Goal: Task Accomplishment & Management: Use online tool/utility

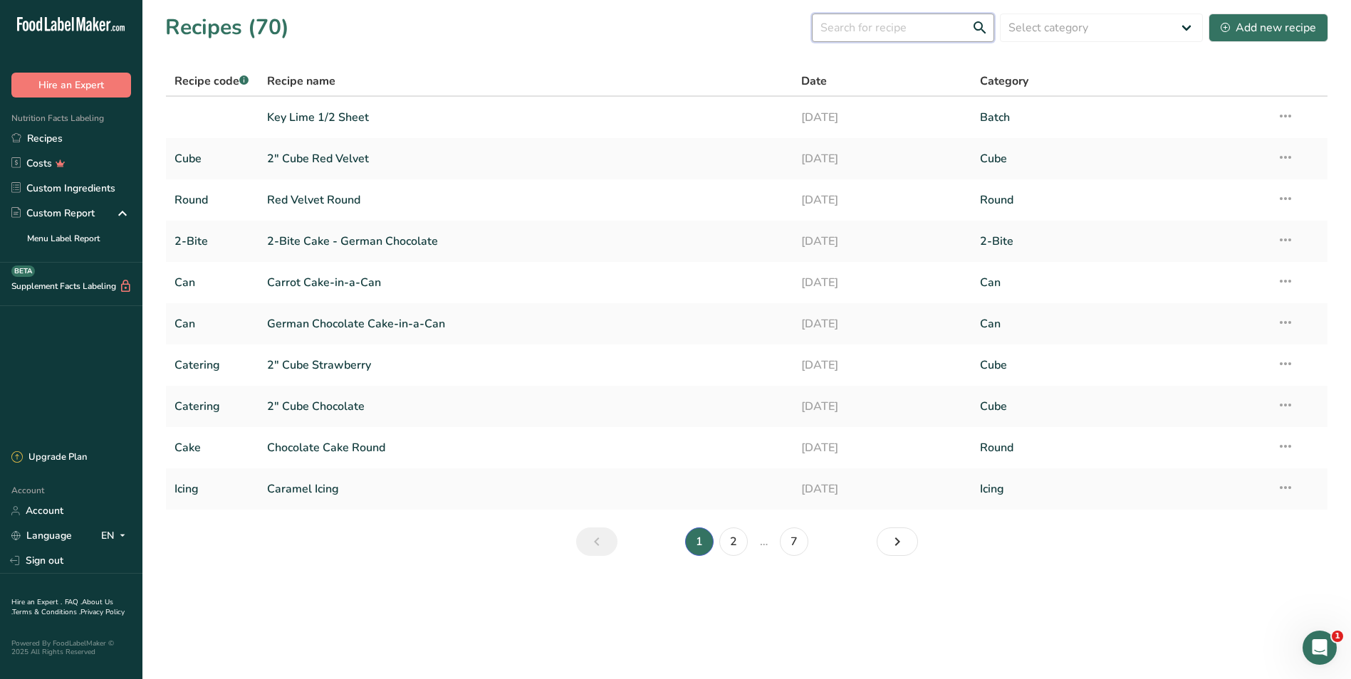
click at [902, 26] on input "text" at bounding box center [903, 28] width 182 height 28
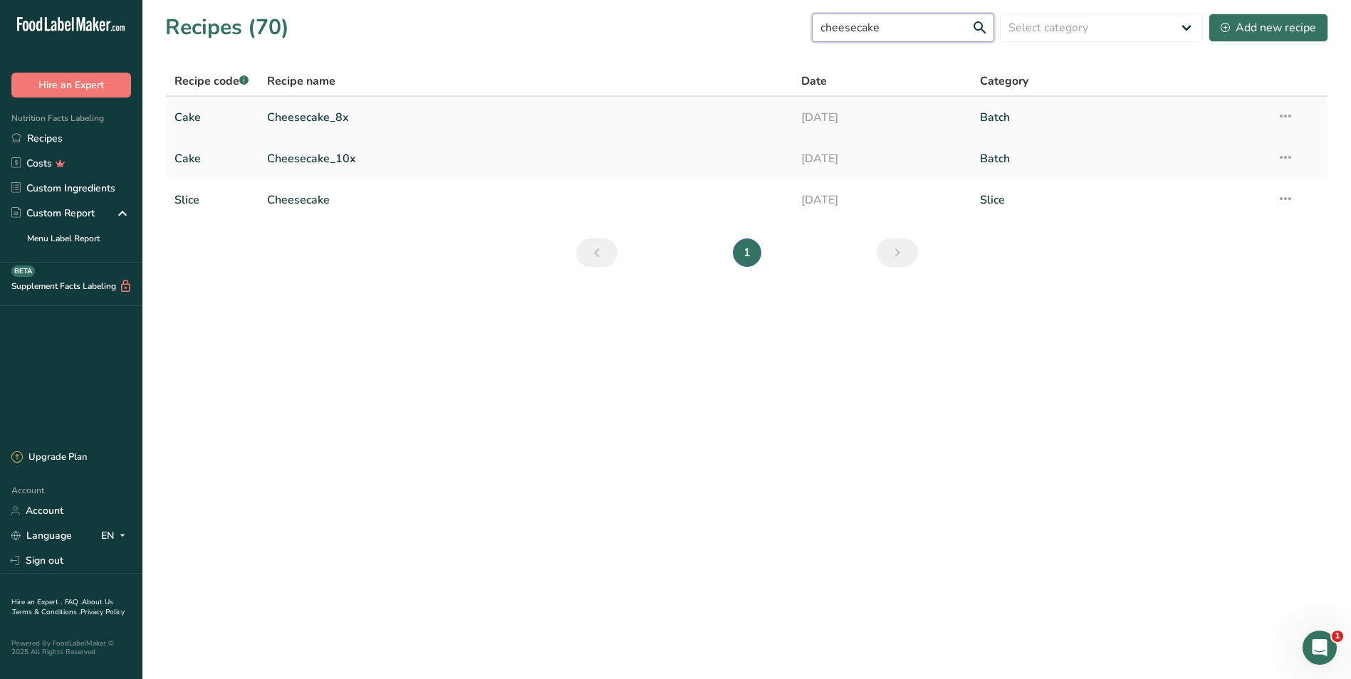
type input "cheesecake"
click at [308, 111] on link "Cheesecake_8x" at bounding box center [526, 118] width 518 height 30
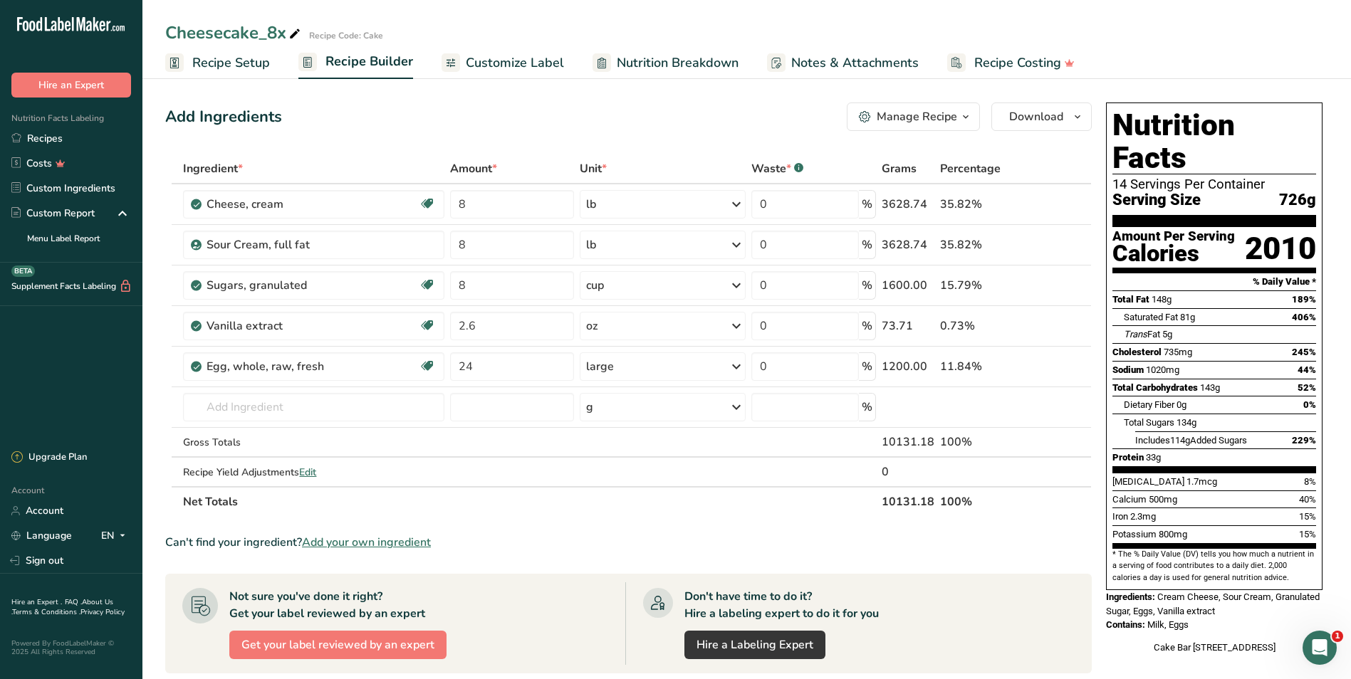
click at [217, 58] on span "Recipe Setup" at bounding box center [231, 62] width 78 height 19
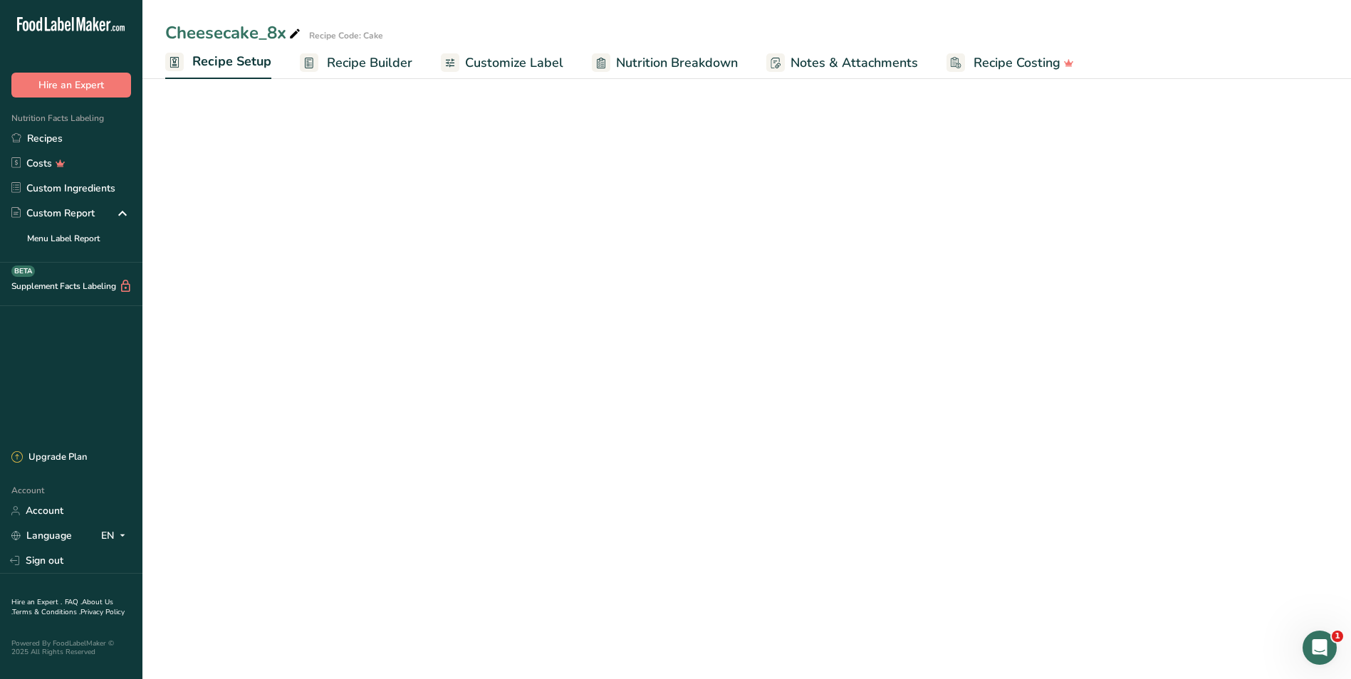
select select "12"
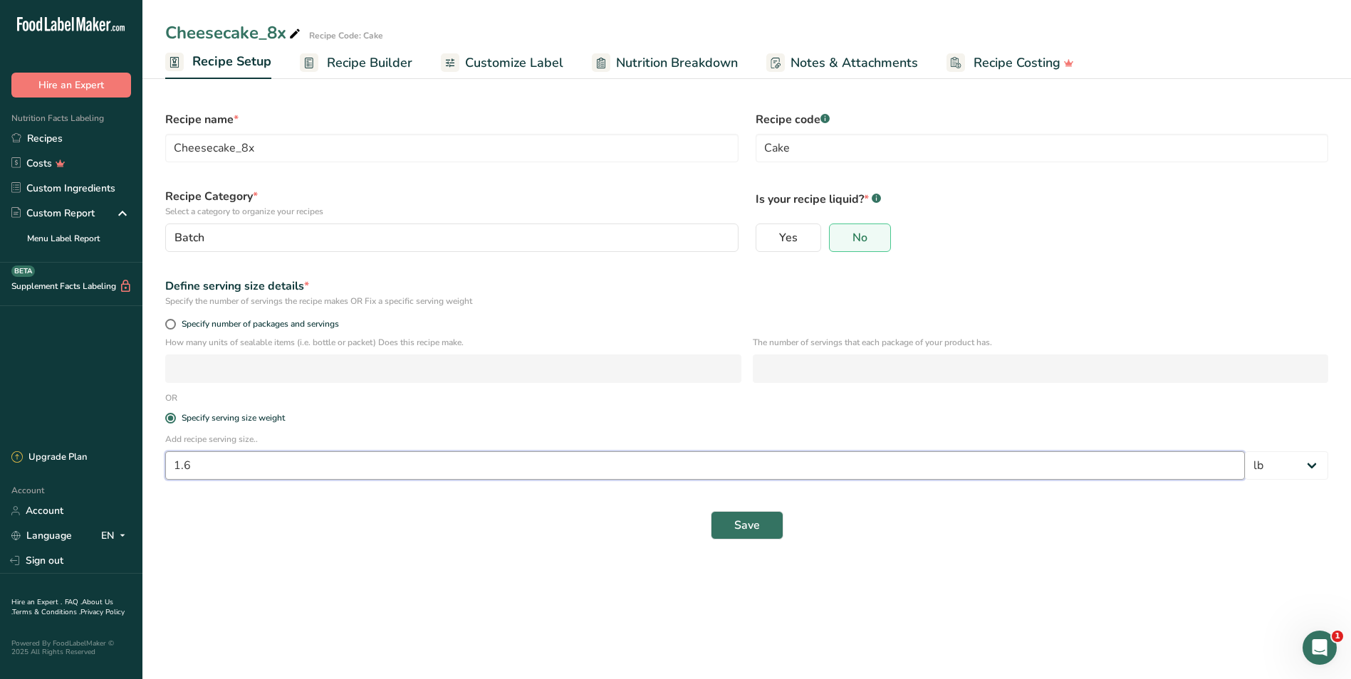
drag, startPoint x: 236, startPoint y: 467, endPoint x: 153, endPoint y: 463, distance: 83.4
click at [153, 463] on section "Recipe name * Cheesecake_8x Recipe code .a-a{fill:#347362;}.b-a{fill:#fff;} Cak…" at bounding box center [746, 318] width 1209 height 489
type input "3"
click at [1313, 464] on select "Grams kg mg mcg lb oz l mL fl oz tbsp tsp cup qt gallon" at bounding box center [1286, 466] width 83 height 28
select select "5"
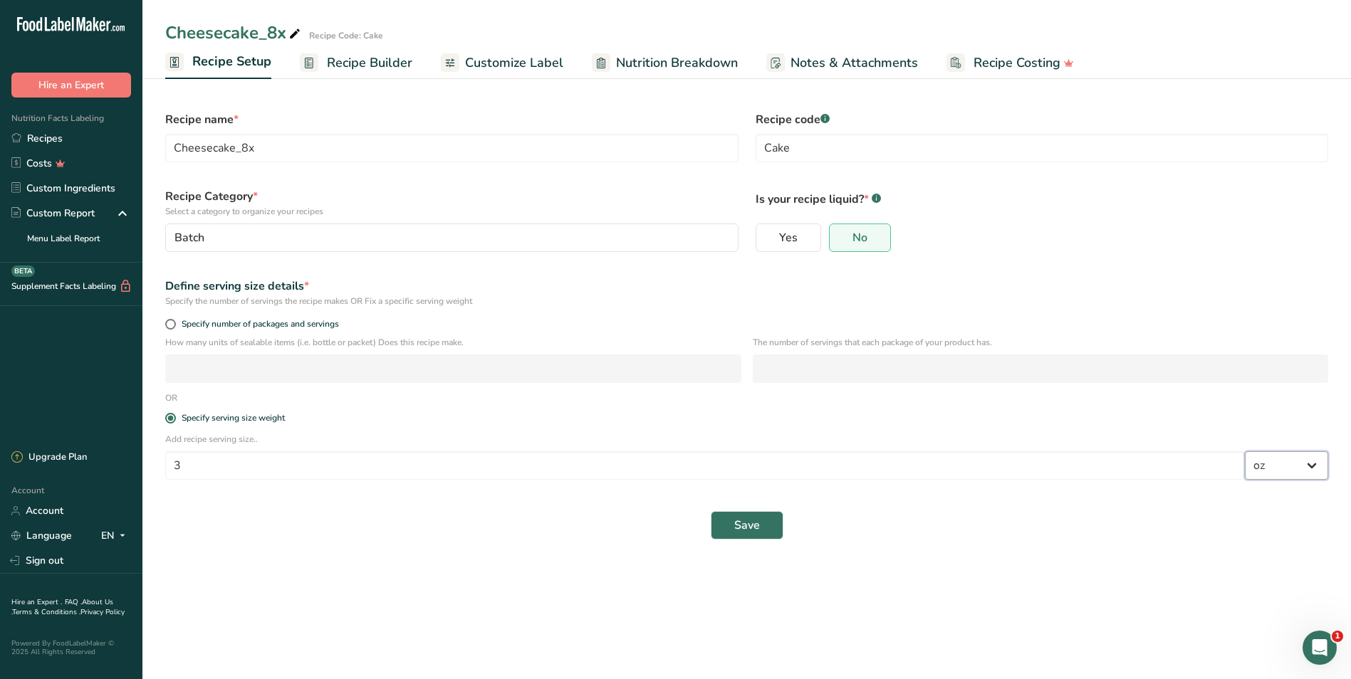
click at [1245, 452] on select "Grams kg mg mcg lb oz l mL fl oz tbsp tsp cup qt gallon" at bounding box center [1286, 466] width 83 height 28
click at [736, 527] on span "Save" at bounding box center [747, 525] width 26 height 17
